Goal: Information Seeking & Learning: Learn about a topic

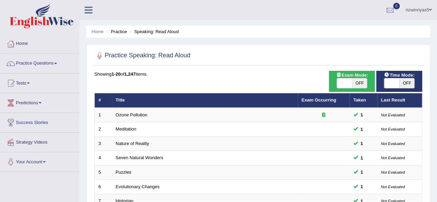
click at [52, 64] on link "Practice Questions" at bounding box center [39, 62] width 79 height 17
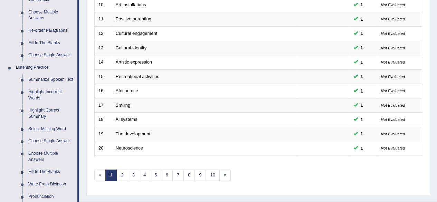
scroll to position [243, 0]
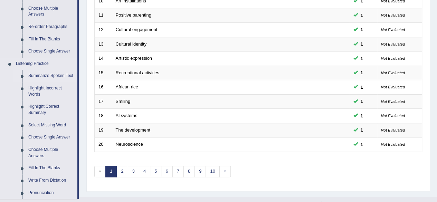
drag, startPoint x: 442, startPoint y: 123, endPoint x: 52, endPoint y: 74, distance: 392.1
click at [52, 74] on link "Summarize Spoken Text" at bounding box center [51, 76] width 52 height 12
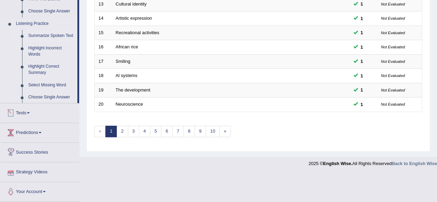
scroll to position [252, 0]
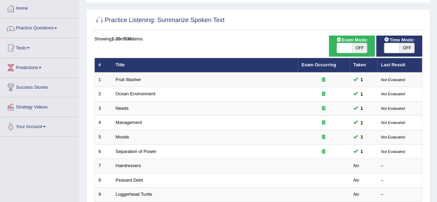
scroll to position [32, 0]
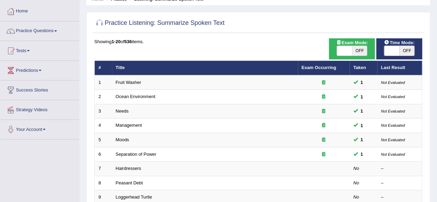
click at [436, 72] on html "Toggle navigation Home Practice Questions Speaking Practice Read Aloud Repeat S…" at bounding box center [218, 69] width 437 height 202
click at [362, 48] on span "OFF" at bounding box center [359, 51] width 15 height 10
checkbox input "true"
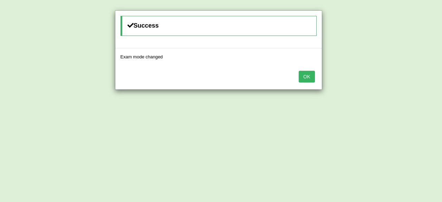
checkbox input "true"
click at [387, 54] on body "Toggle navigation Home Practice Questions Speaking Practice Read Aloud Repeat S…" at bounding box center [221, 69] width 442 height 202
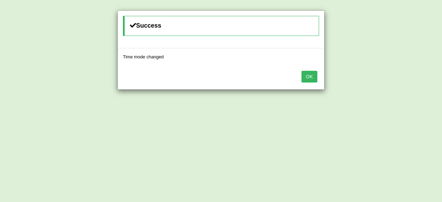
click at [309, 76] on button "OK" at bounding box center [309, 77] width 16 height 12
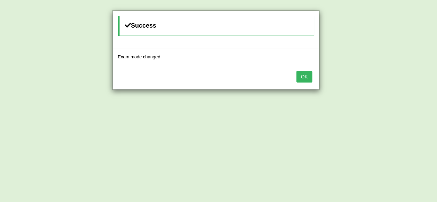
click at [309, 76] on button "OK" at bounding box center [304, 77] width 16 height 12
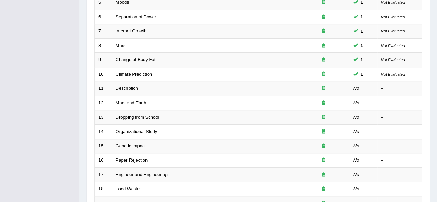
scroll to position [165, 0]
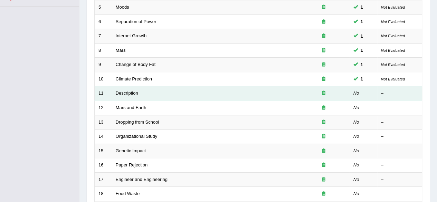
click at [414, 93] on div "–" at bounding box center [399, 93] width 37 height 7
click at [268, 89] on td "Description" at bounding box center [205, 93] width 186 height 14
click at [134, 93] on link "Description" at bounding box center [127, 92] width 22 height 5
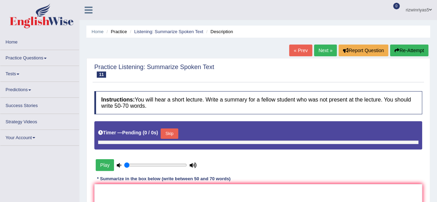
type input "0.9"
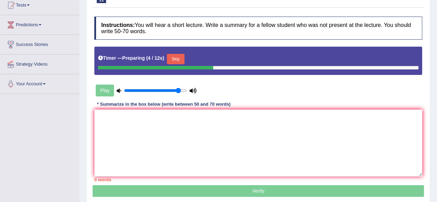
scroll to position [80, 0]
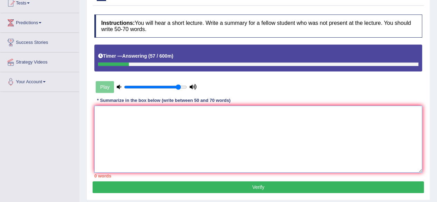
click at [337, 155] on textarea at bounding box center [258, 139] width 328 height 67
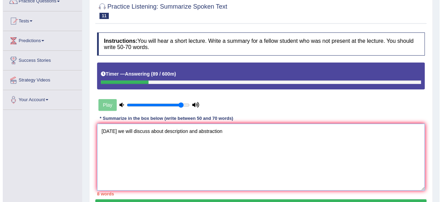
scroll to position [72, 0]
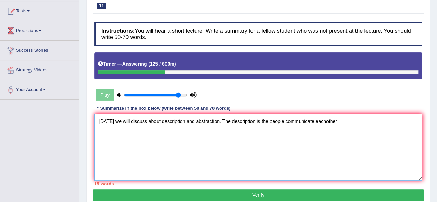
click at [323, 120] on textarea "Today we will discuss about description and abstraction. The description is the…" at bounding box center [258, 147] width 328 height 67
click at [335, 120] on textarea "Today we will discuss about description and abstraction. The description is the…" at bounding box center [258, 147] width 328 height 67
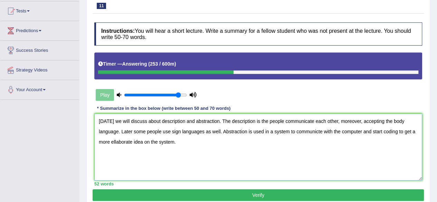
type textarea "Today we will discuss about description and abstraction. The description is the…"
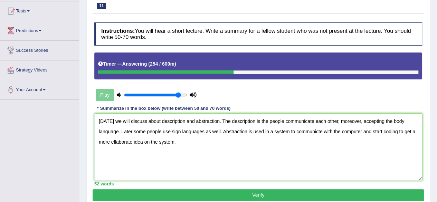
click at [366, 194] on button "Verify" at bounding box center [258, 195] width 331 height 12
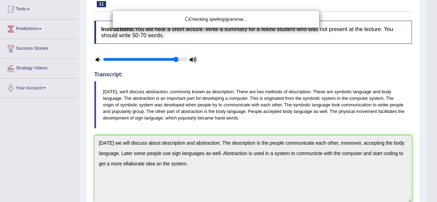
drag, startPoint x: 442, startPoint y: 89, endPoint x: 442, endPoint y: 93, distance: 4.5
click at [436, 93] on html "Toggle navigation Home Practice Questions Speaking Practice Read Aloud Repeat S…" at bounding box center [218, 27] width 437 height 202
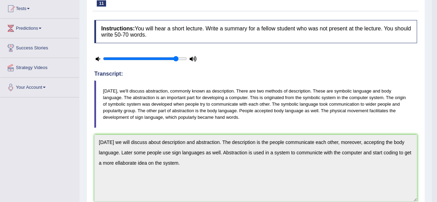
drag, startPoint x: 442, startPoint y: 93, endPoint x: 442, endPoint y: 142, distance: 48.3
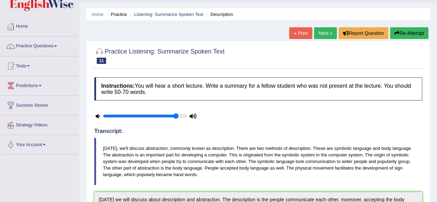
scroll to position [0, 0]
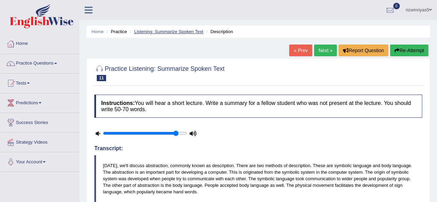
click at [193, 31] on link "Listening: Summarize Spoken Text" at bounding box center [168, 31] width 69 height 5
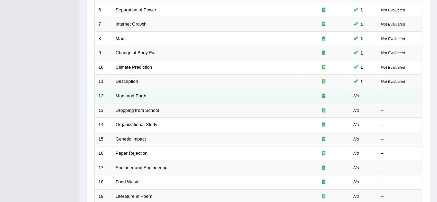
click at [139, 94] on link "Mars and Earth" at bounding box center [131, 95] width 31 height 5
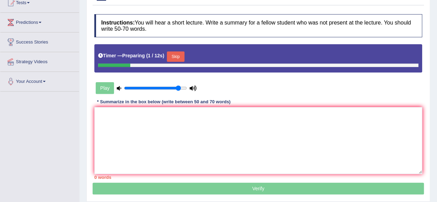
scroll to position [93, 0]
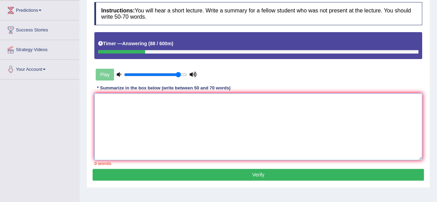
click at [304, 111] on textarea at bounding box center [258, 126] width 328 height 67
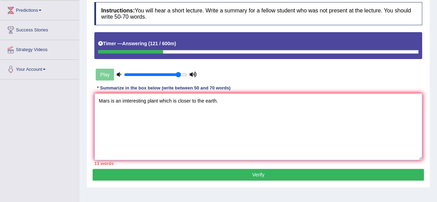
click at [126, 100] on textarea "Mars is an imteresting plant which is closer to the earth." at bounding box center [258, 126] width 328 height 67
click at [222, 100] on textarea "Mars is an interesting plant which is closer to the earth." at bounding box center [258, 126] width 328 height 67
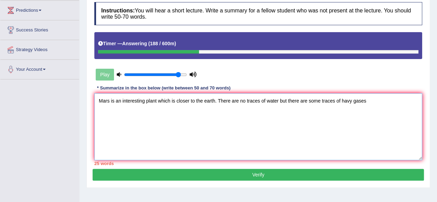
click at [217, 99] on textarea "Mars is an interesting plant which is closer to the earth. There are no traces …" at bounding box center [258, 126] width 328 height 67
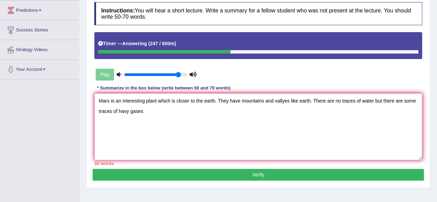
click at [159, 113] on textarea "Mars is an interesting plant which is closer to the earth. They have mountains …" at bounding box center [258, 126] width 328 height 67
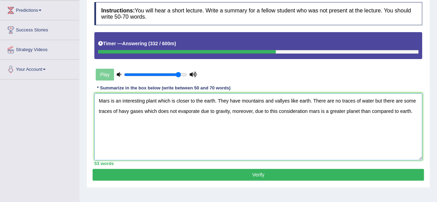
type textarea "Mars is an interesting plant which is closer to the earth. They have mountains …"
click at [263, 173] on button "Verify" at bounding box center [258, 175] width 331 height 12
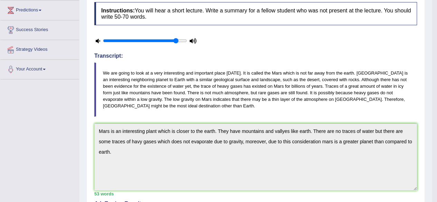
drag, startPoint x: 440, startPoint y: 109, endPoint x: 442, endPoint y: 118, distance: 9.1
drag, startPoint x: 442, startPoint y: 118, endPoint x: 442, endPoint y: 142, distance: 23.8
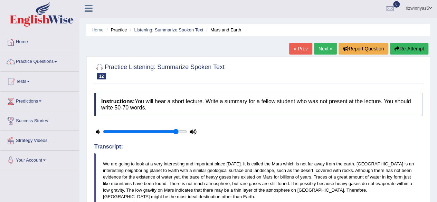
scroll to position [0, 0]
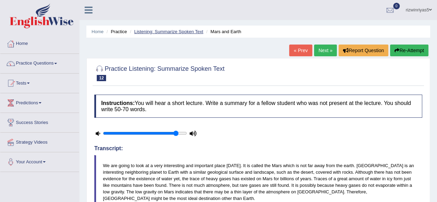
click at [200, 30] on link "Listening: Summarize Spoken Text" at bounding box center [168, 31] width 69 height 5
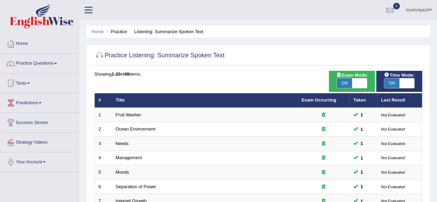
drag, startPoint x: 0, startPoint y: 0, endPoint x: 442, endPoint y: 41, distance: 443.4
click at [436, 41] on html "Toggle navigation Home Practice Questions Speaking Practice Read Aloud Repeat S…" at bounding box center [218, 101] width 437 height 202
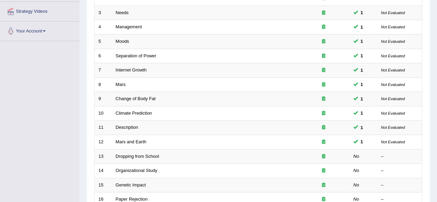
scroll to position [198, 0]
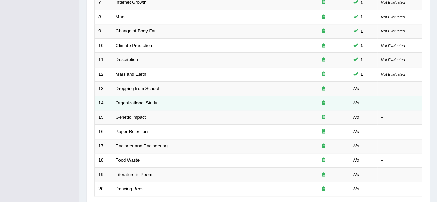
click at [413, 96] on td "–" at bounding box center [399, 103] width 45 height 14
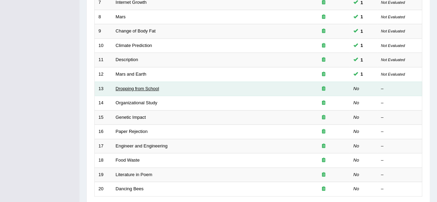
click at [146, 86] on link "Dropping from School" at bounding box center [137, 88] width 43 height 5
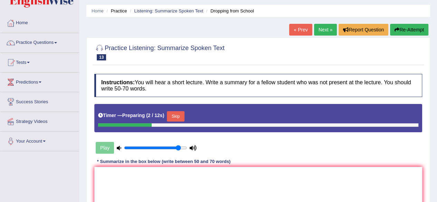
scroll to position [35, 0]
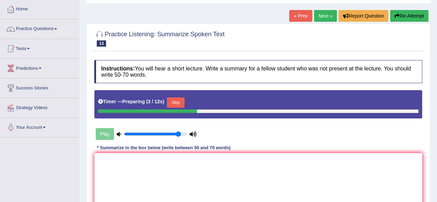
click at [174, 98] on button "Skip" at bounding box center [175, 102] width 17 height 10
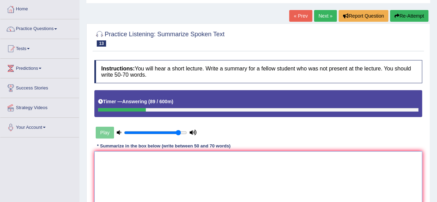
click at [215, 162] on textarea at bounding box center [258, 184] width 328 height 67
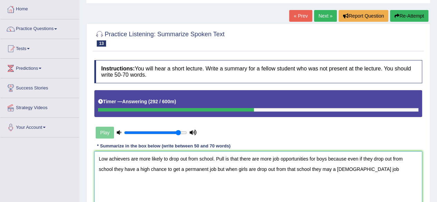
drag, startPoint x: 330, startPoint y: 167, endPoint x: 377, endPoint y: 166, distance: 47.0
click at [377, 166] on textarea "Low achievers are more likely to drop out from school. Pull is that there are m…" at bounding box center [258, 184] width 328 height 67
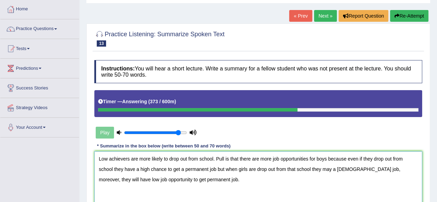
click at [279, 168] on textarea "Low achievers are more likely to drop out from school. Pull is that there are m…" at bounding box center [258, 184] width 328 height 67
click at [313, 170] on textarea "Low achievers are more likely to drop out from school. Pull is that there are m…" at bounding box center [258, 184] width 328 height 67
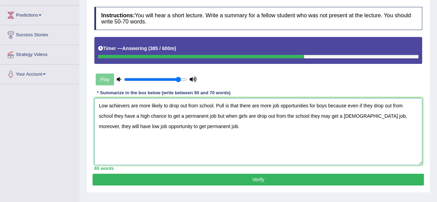
scroll to position [91, 0]
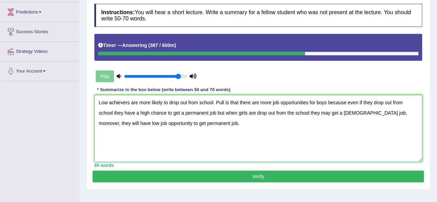
click at [153, 123] on textarea "Low achievers are more likely to drop out from school. Pull is that there are m…" at bounding box center [258, 128] width 328 height 67
click at [195, 125] on textarea "Low achievers are more likely to drop out from school. Pull is that there are m…" at bounding box center [258, 128] width 328 height 67
type textarea "Low achievers are more likely to drop out from school. Pull is that there are m…"
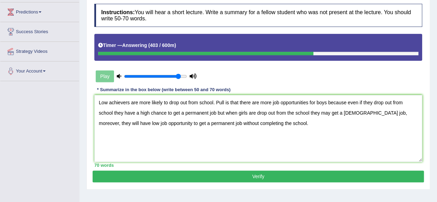
click at [253, 181] on button "Verify" at bounding box center [258, 177] width 331 height 12
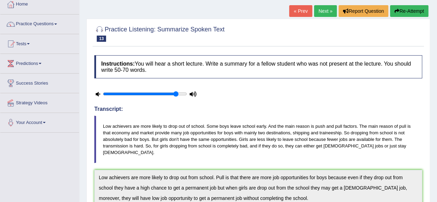
scroll to position [0, 0]
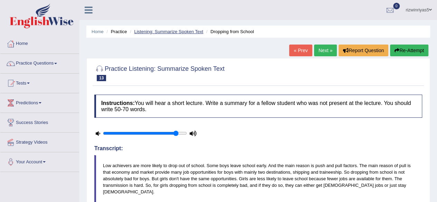
click at [177, 33] on link "Listening: Summarize Spoken Text" at bounding box center [168, 31] width 69 height 5
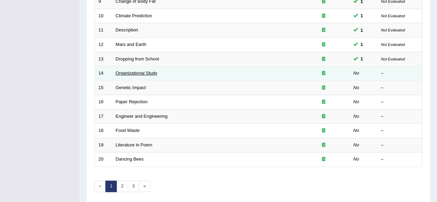
click at [143, 72] on link "Organizational Study" at bounding box center [137, 72] width 42 height 5
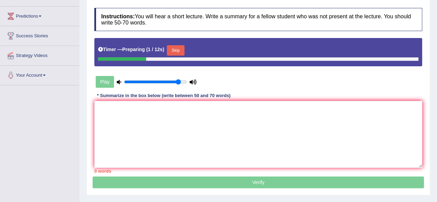
scroll to position [100, 0]
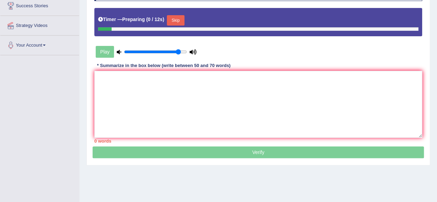
scroll to position [100, 0]
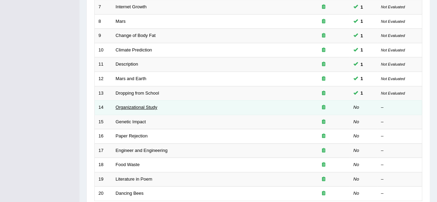
click at [150, 107] on link "Organizational Study" at bounding box center [137, 107] width 42 height 5
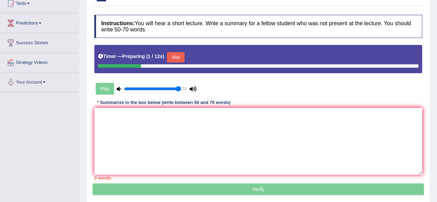
scroll to position [99, 0]
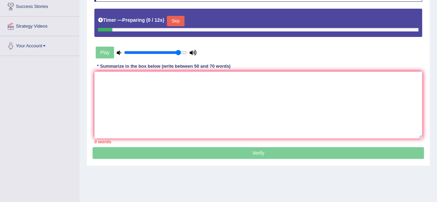
scroll to position [99, 0]
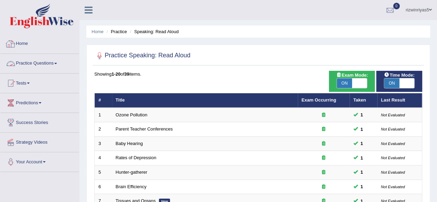
click at [55, 59] on link "Practice Questions" at bounding box center [39, 62] width 79 height 17
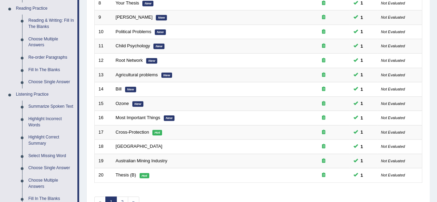
scroll to position [295, 0]
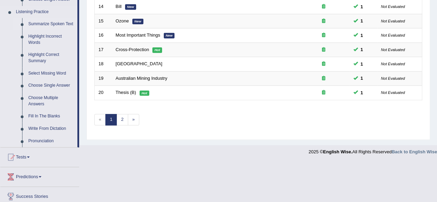
click at [55, 21] on link "Summarize Spoken Text" at bounding box center [51, 24] width 52 height 12
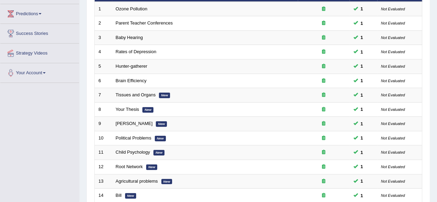
scroll to position [95, 0]
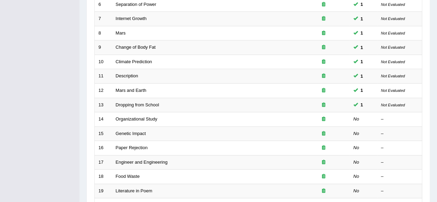
scroll to position [252, 0]
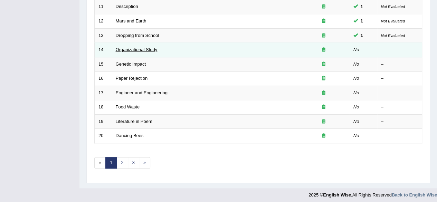
click at [151, 49] on link "Organizational Study" at bounding box center [137, 49] width 42 height 5
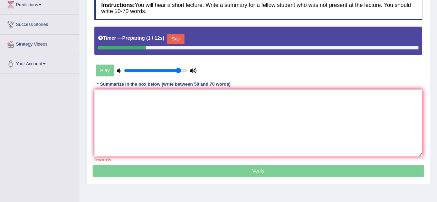
scroll to position [99, 0]
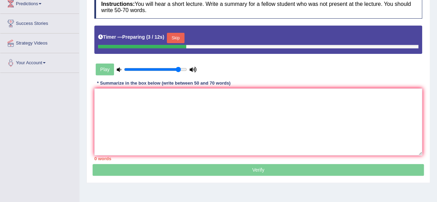
click at [177, 38] on button "Skip" at bounding box center [175, 38] width 17 height 10
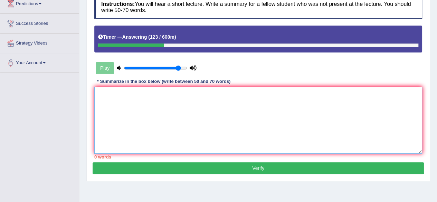
click at [206, 108] on textarea at bounding box center [258, 120] width 328 height 67
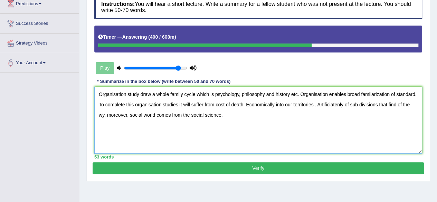
type textarea "Organisation study draw a whole family cycle which is psychology, philosophy an…"
click at [224, 169] on button "Verify" at bounding box center [258, 168] width 331 height 12
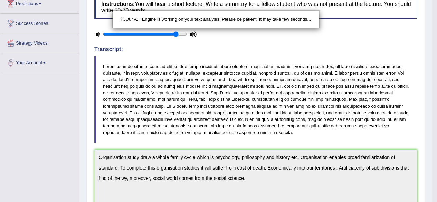
scroll to position [154, 0]
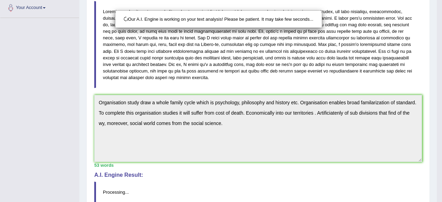
drag, startPoint x: 442, startPoint y: 72, endPoint x: 442, endPoint y: 98, distance: 25.9
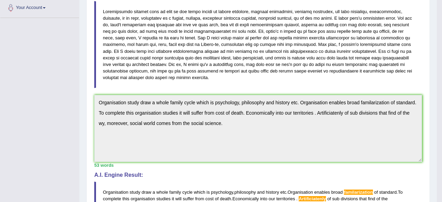
drag, startPoint x: 442, startPoint y: 98, endPoint x: 442, endPoint y: 138, distance: 39.4
click at [436, 138] on div "Checking spelling/grammar..." at bounding box center [221, 101] width 442 height 202
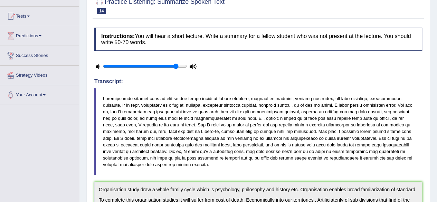
scroll to position [0, 0]
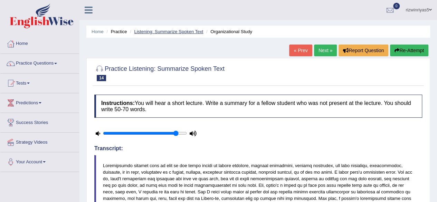
click at [190, 31] on link "Listening: Summarize Spoken Text" at bounding box center [168, 31] width 69 height 5
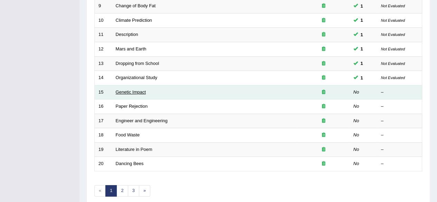
click at [138, 90] on link "Genetic Impact" at bounding box center [131, 91] width 30 height 5
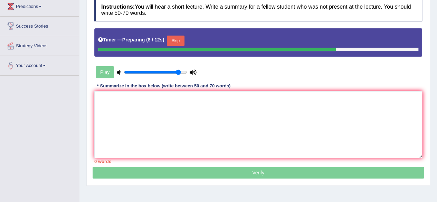
scroll to position [99, 0]
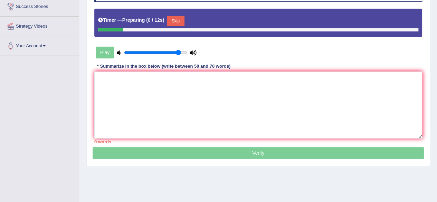
scroll to position [99, 0]
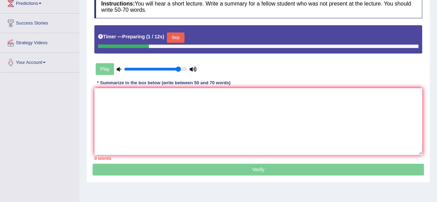
click at [178, 34] on button "Skip" at bounding box center [175, 37] width 17 height 10
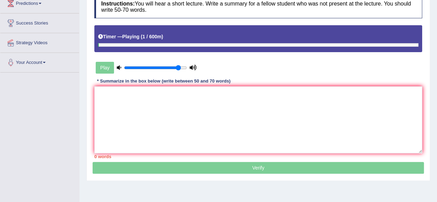
drag, startPoint x: 178, startPoint y: 34, endPoint x: 162, endPoint y: 37, distance: 16.8
click at [162, 37] on div "Timer — Playing ( 1 / 600m )" at bounding box center [258, 37] width 320 height 12
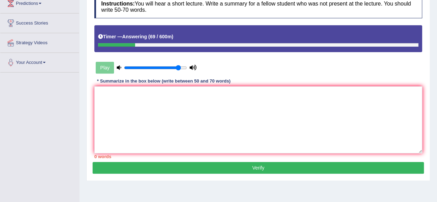
drag, startPoint x: 162, startPoint y: 37, endPoint x: 169, endPoint y: 102, distance: 65.6
click at [169, 102] on div "Instructions: You will hear a short lecture. Write a summary for a fellow stude…" at bounding box center [258, 77] width 331 height 170
click at [169, 102] on textarea at bounding box center [258, 119] width 328 height 67
click at [126, 94] on textarea "Discovery od DNA structure" at bounding box center [258, 119] width 328 height 67
click at [162, 94] on textarea "Discovery of DNA structure" at bounding box center [258, 119] width 328 height 67
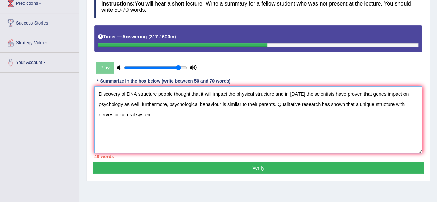
type textarea "Discovery of DNA structure people thought that it will impact the physical stru…"
click at [218, 167] on button "Verify" at bounding box center [258, 168] width 331 height 12
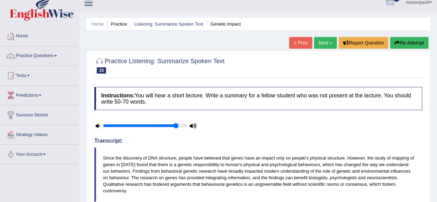
scroll to position [0, 0]
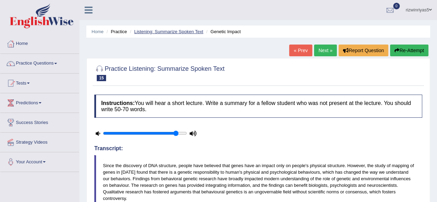
click at [188, 31] on link "Listening: Summarize Spoken Text" at bounding box center [168, 31] width 69 height 5
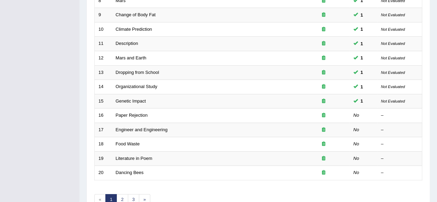
drag, startPoint x: 0, startPoint y: 0, endPoint x: 442, endPoint y: 111, distance: 455.4
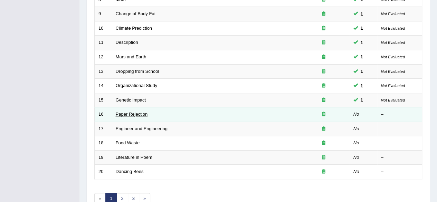
click at [142, 111] on link "Paper Rejection" at bounding box center [132, 113] width 32 height 5
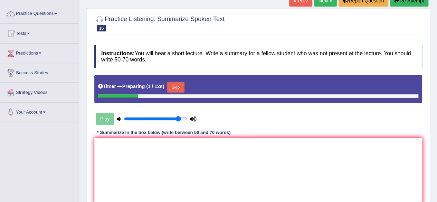
scroll to position [67, 0]
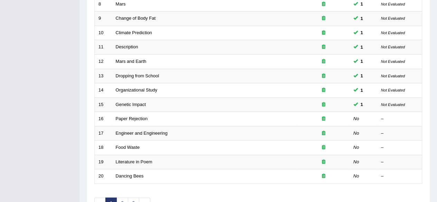
click at [86, 27] on div "Home Practice Listening: Summarize Spoken Text Practice Listening: Summarize Sp…" at bounding box center [257, 9] width 357 height 440
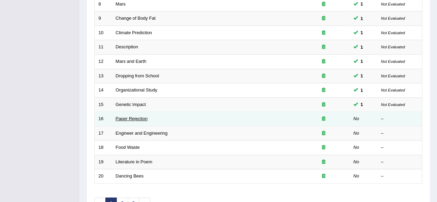
click at [141, 117] on link "Paper Rejection" at bounding box center [132, 118] width 32 height 5
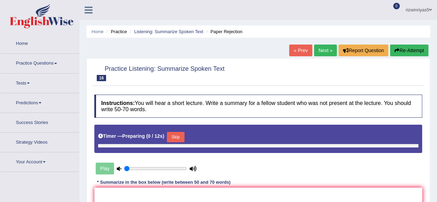
type input "0.9"
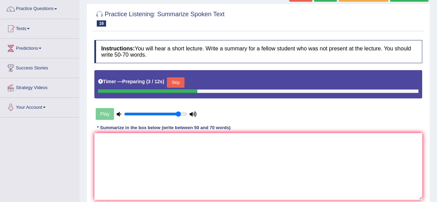
scroll to position [46, 0]
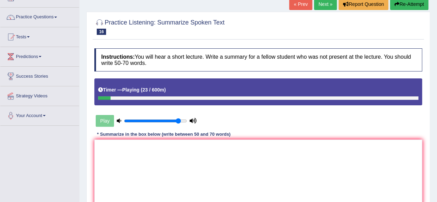
click at [257, 120] on div "Play" at bounding box center [174, 120] width 167 height 17
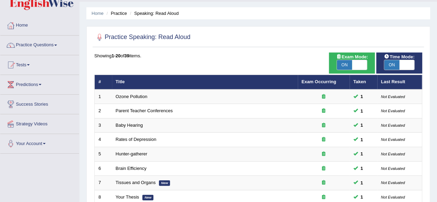
scroll to position [12, 0]
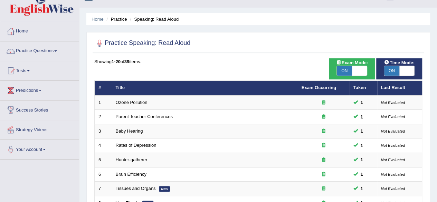
click at [418, 62] on div "Time Mode: ON OFF" at bounding box center [399, 68] width 46 height 21
click at [26, 72] on link "Tests" at bounding box center [39, 69] width 79 height 17
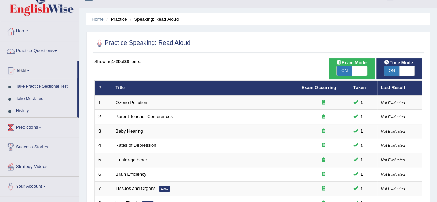
click at [26, 72] on link "Tests" at bounding box center [38, 69] width 77 height 17
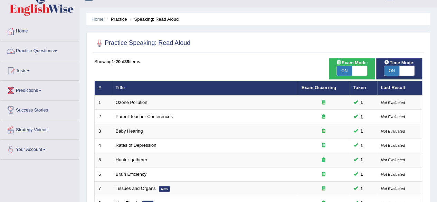
click at [42, 51] on link "Practice Questions" at bounding box center [39, 49] width 79 height 17
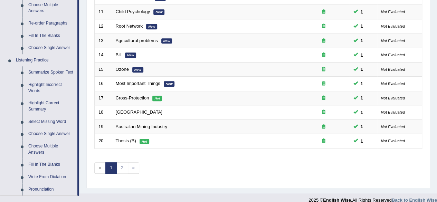
scroll to position [338, 0]
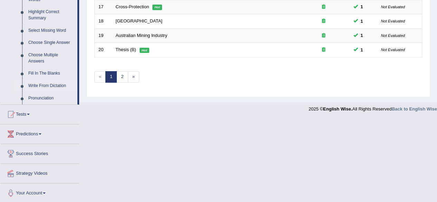
click at [60, 85] on link "Write From Dictation" at bounding box center [51, 86] width 52 height 12
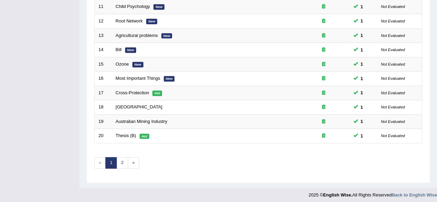
scroll to position [106, 0]
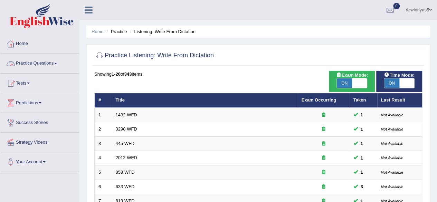
click at [57, 67] on link "Practice Questions" at bounding box center [39, 62] width 79 height 17
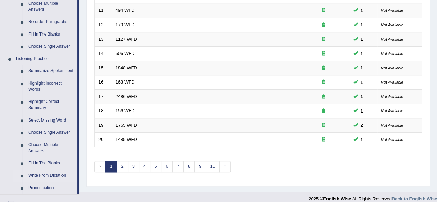
scroll to position [236, 0]
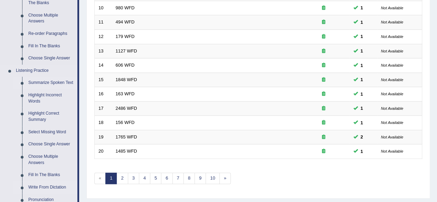
click at [61, 84] on link "Summarize Spoken Text" at bounding box center [51, 83] width 52 height 12
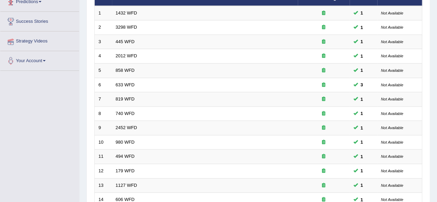
scroll to position [93, 0]
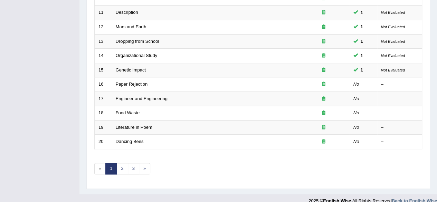
scroll to position [252, 0]
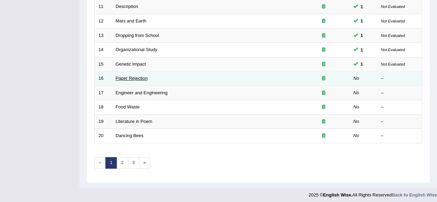
click at [146, 76] on link "Paper Rejection" at bounding box center [132, 78] width 32 height 5
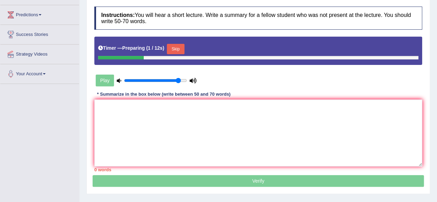
scroll to position [93, 0]
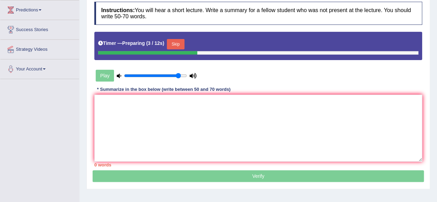
click at [182, 46] on button "Skip" at bounding box center [175, 44] width 17 height 10
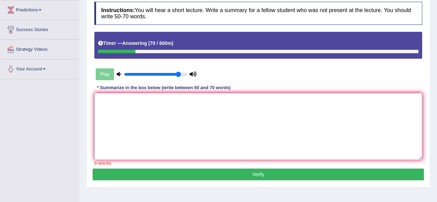
click at [210, 105] on textarea at bounding box center [258, 126] width 328 height 67
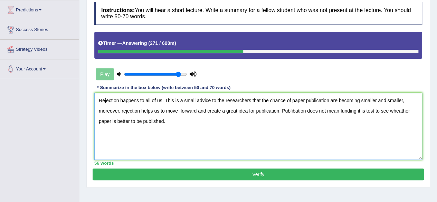
type textarea "Rejection happens to all of us. This is a small advice to the researchers that …"
click at [281, 172] on button "Verify" at bounding box center [258, 174] width 331 height 12
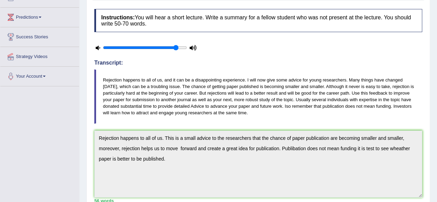
scroll to position [0, 0]
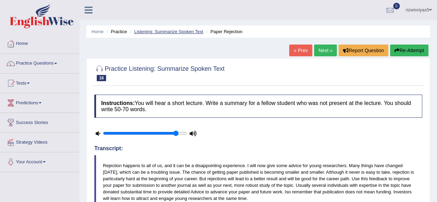
click at [181, 32] on link "Listening: Summarize Spoken Text" at bounding box center [168, 31] width 69 height 5
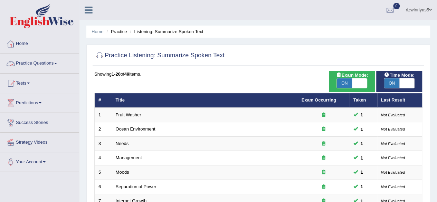
click at [46, 60] on link "Practice Questions" at bounding box center [39, 62] width 79 height 17
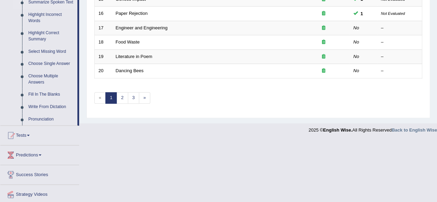
scroll to position [338, 0]
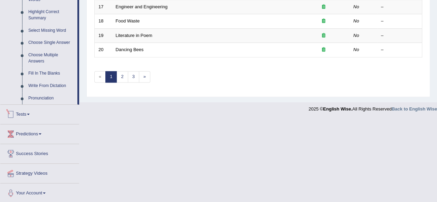
click at [28, 112] on link "Tests" at bounding box center [39, 113] width 79 height 17
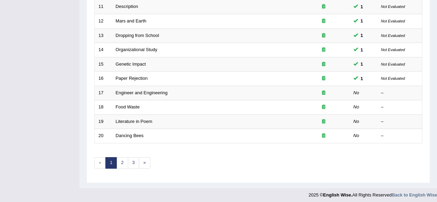
scroll to position [0, 0]
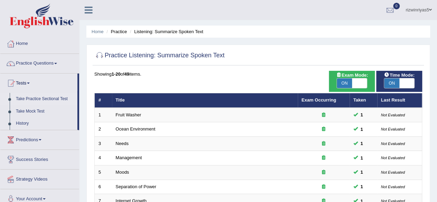
click at [35, 98] on link "Take Practice Sectional Test" at bounding box center [45, 99] width 65 height 12
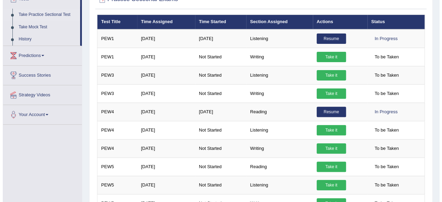
scroll to position [85, 0]
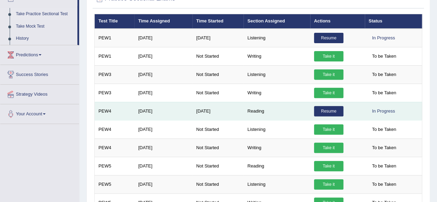
click at [338, 109] on link "Resume" at bounding box center [328, 111] width 29 height 10
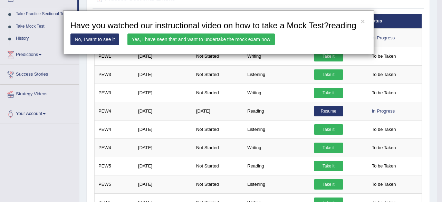
click at [201, 35] on link "Yes, I have seen that and want to undertake the mock exam now" at bounding box center [200, 39] width 147 height 12
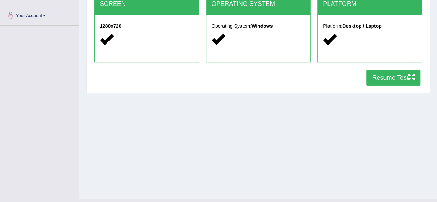
scroll to position [148, 0]
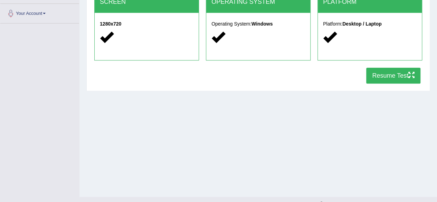
click at [398, 68] on button "Resume Test" at bounding box center [393, 76] width 54 height 16
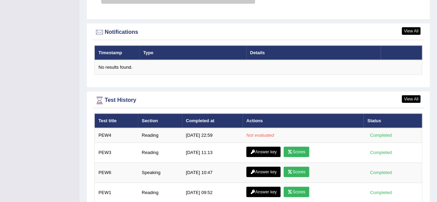
scroll to position [927, 0]
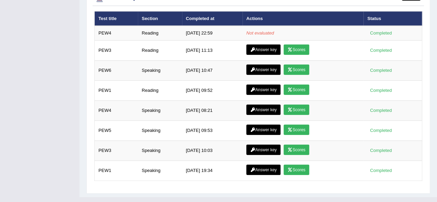
drag, startPoint x: 442, startPoint y: 27, endPoint x: 442, endPoint y: 205, distance: 177.8
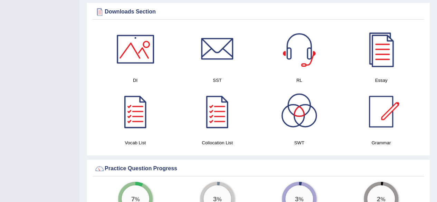
scroll to position [105, 0]
